Goal: Book appointment/travel/reservation

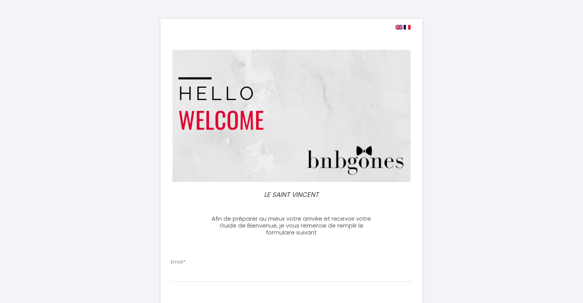
select select
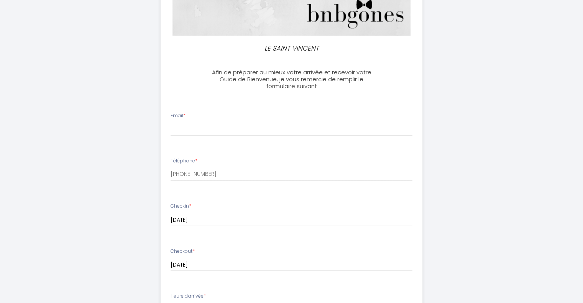
scroll to position [153, 0]
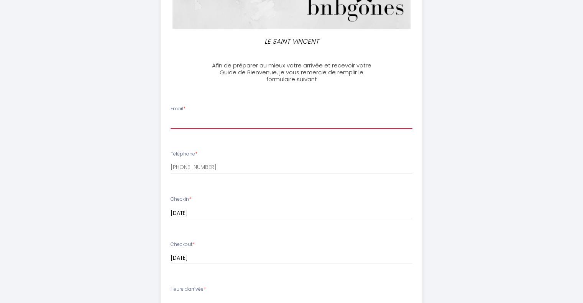
click at [224, 116] on input "Email *" at bounding box center [292, 122] width 242 height 14
type input "[EMAIL_ADDRESS][DOMAIN_NAME]"
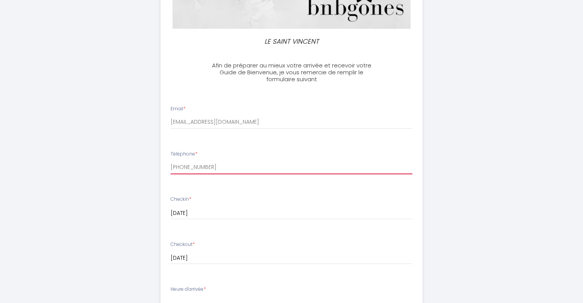
click at [226, 167] on input "[PHONE_NUMBER]" at bounding box center [292, 168] width 242 height 14
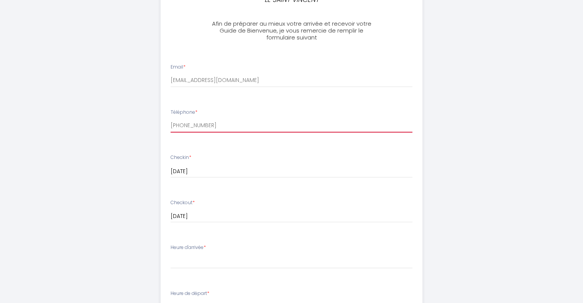
scroll to position [115, 0]
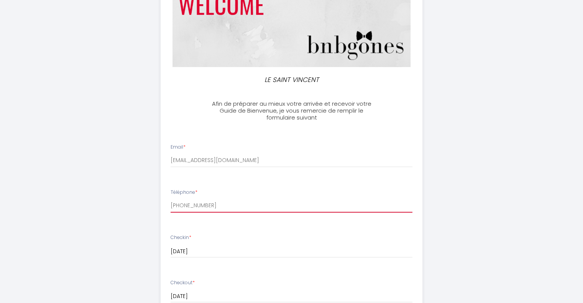
click at [222, 203] on input "[PHONE_NUMBER]" at bounding box center [292, 206] width 242 height 14
type input "+"
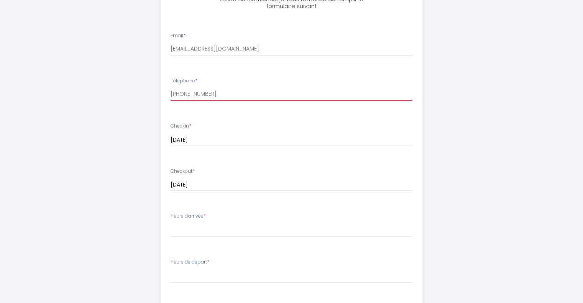
scroll to position [230, 0]
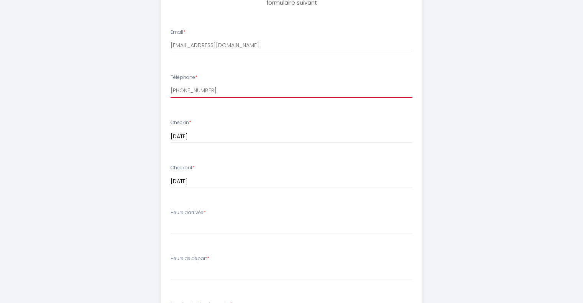
type input "[PHONE_NUMBER]"
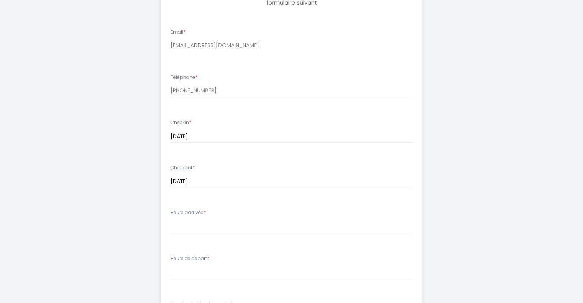
click at [236, 140] on input "[DATE]" at bounding box center [292, 137] width 242 height 10
click at [494, 170] on div "LE SAINT VINCENT Afin de préparer au mieux votre arrivée et recevoir votre Guid…" at bounding box center [291, 123] width 583 height 707
click at [259, 225] on select "16:00 16:30 17:00 17:30 18:00 18:30 19:00 19:30 20:00 20:30 21:00 21:30 22:00 2…" at bounding box center [292, 226] width 242 height 15
select select "17:00"
click at [171, 219] on select "16:00 16:30 17:00 17:30 18:00 18:30 19:00 19:30 20:00 20:30 21:00 21:30 22:00 2…" at bounding box center [292, 226] width 242 height 15
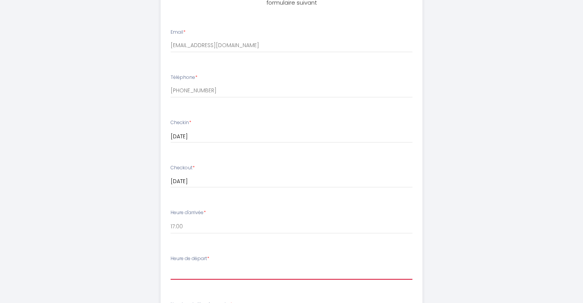
click at [210, 274] on select "00:00 00:30 01:00 01:30 02:00 02:30 03:00 03:30 04:00 04:30 05:00 05:30 06:00 0…" at bounding box center [292, 272] width 242 height 15
select select "08:00"
click at [171, 265] on select "00:00 00:30 01:00 01:30 02:00 02:30 03:00 03:30 04:00 04:30 05:00 05:30 06:00 0…" at bounding box center [292, 272] width 242 height 15
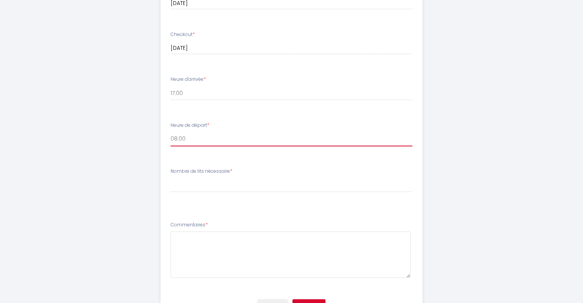
scroll to position [403, 0]
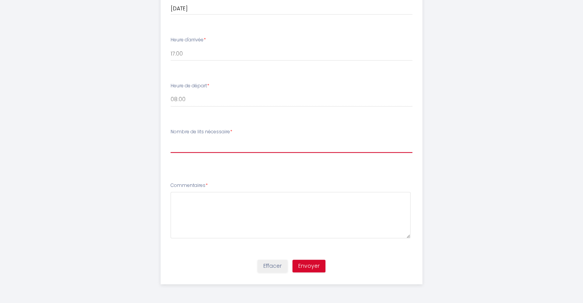
click at [212, 148] on select "[PERSON_NAME] de lits nécessaire 1 2" at bounding box center [292, 145] width 242 height 15
select select "1"
click at [171, 138] on select "[PERSON_NAME] de lits nécessaire 1 2" at bounding box center [292, 145] width 242 height 15
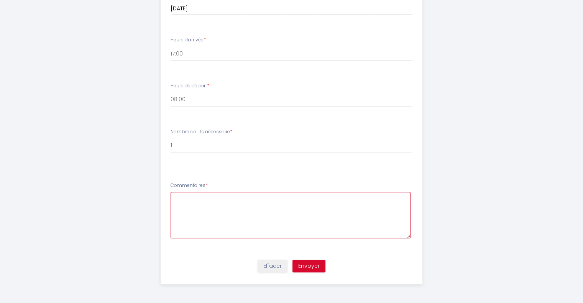
click at [212, 204] on textarea at bounding box center [291, 215] width 240 height 46
type textarea "Reservation faite au nom de [PERSON_NAME]. Occupant du logement : [PERSON_NAME]."
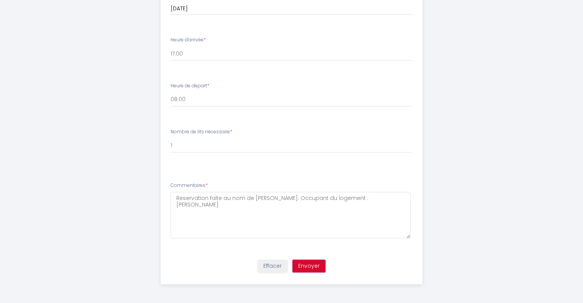
click at [315, 264] on button "Envoyer" at bounding box center [309, 266] width 33 height 13
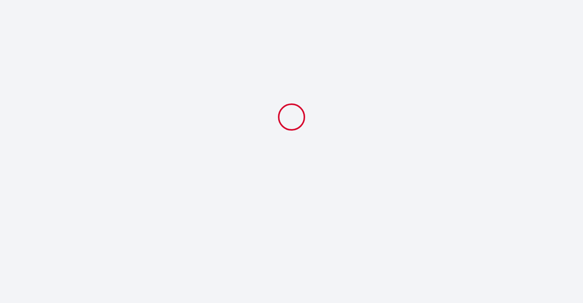
scroll to position [0, 0]
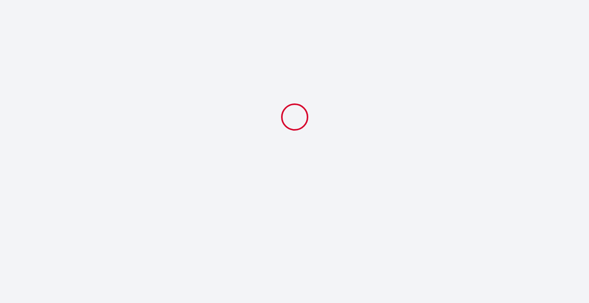
select select "17:00"
select select "08:00"
select select "1"
